Goal: Complete application form

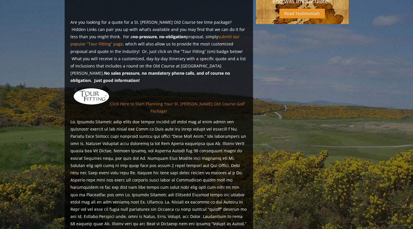
scroll to position [434, 0]
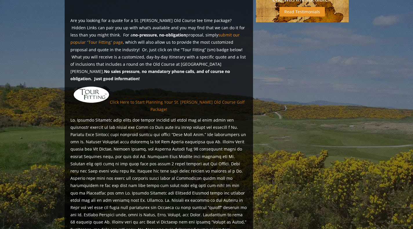
click at [178, 99] on link "Click Here to Start Planning Your St. [PERSON_NAME] Old Course Golf Package!" at bounding box center [177, 105] width 135 height 13
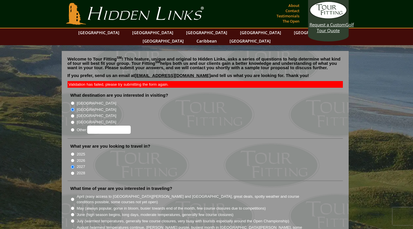
click at [74, 108] on input "[GEOGRAPHIC_DATA]" at bounding box center [73, 110] width 4 height 4
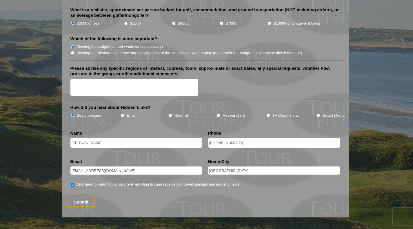
scroll to position [695, 0]
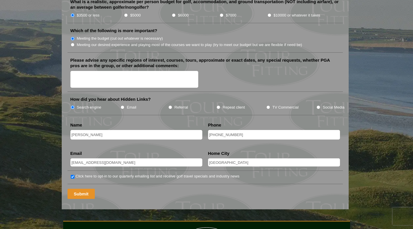
click at [77, 189] on input "Submit" at bounding box center [81, 194] width 28 height 10
